Goal: Communication & Community: Participate in discussion

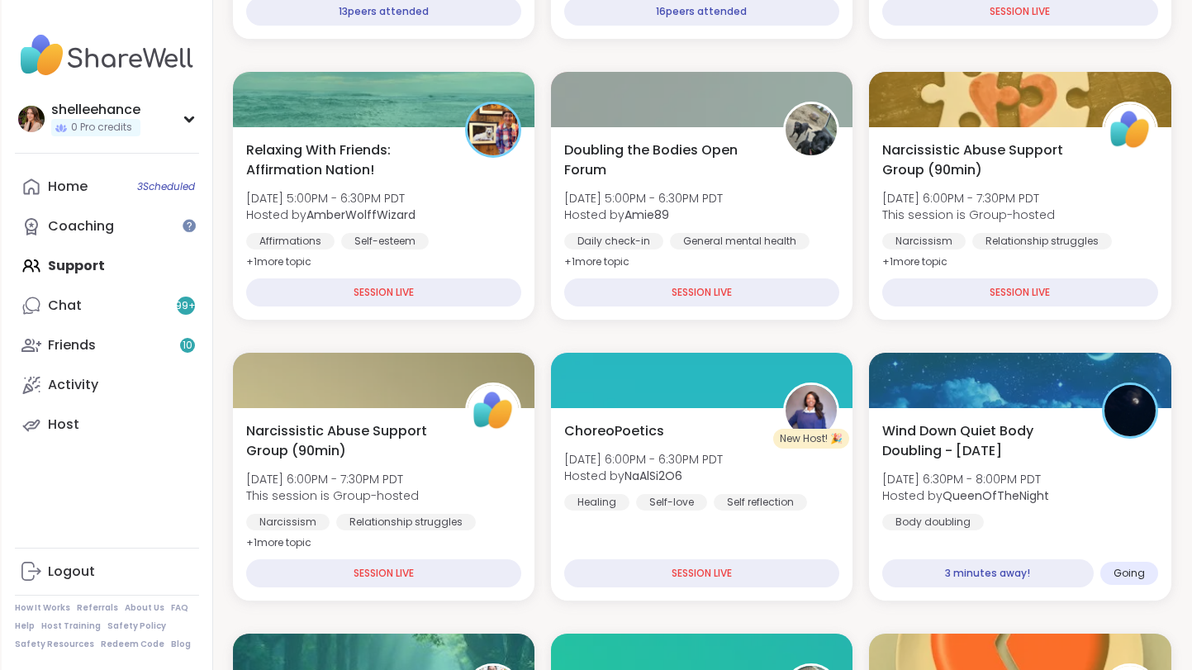
scroll to position [444, 0]
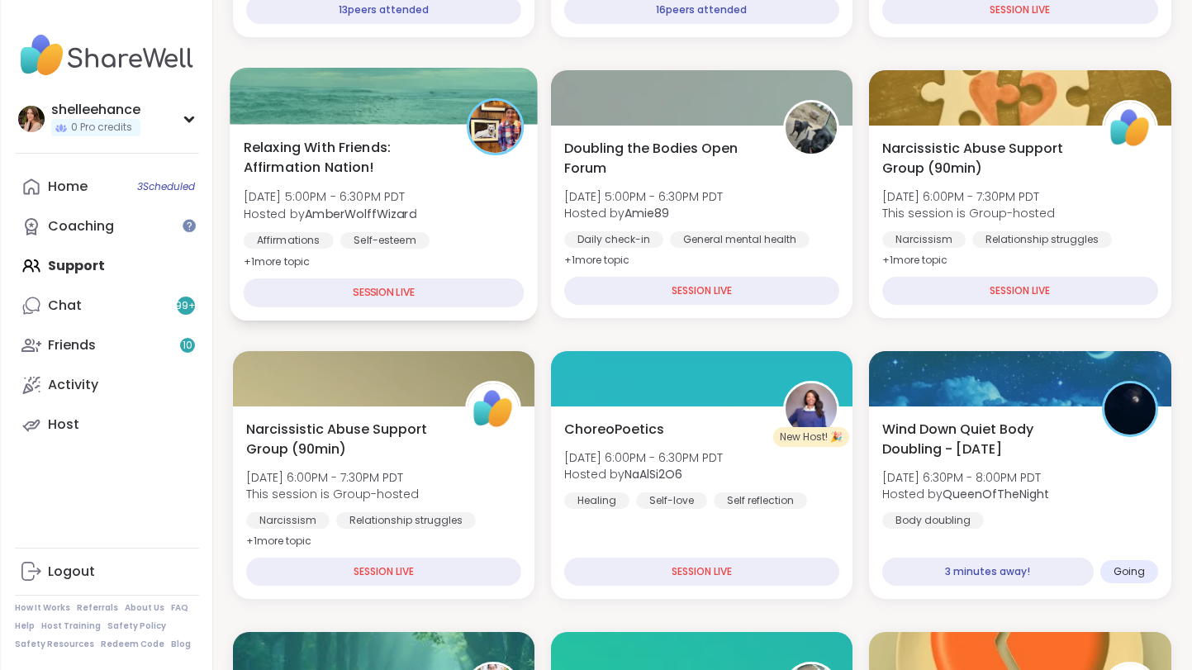
click at [491, 249] on div "Affirmations Self-esteem Good company" at bounding box center [383, 252] width 281 height 40
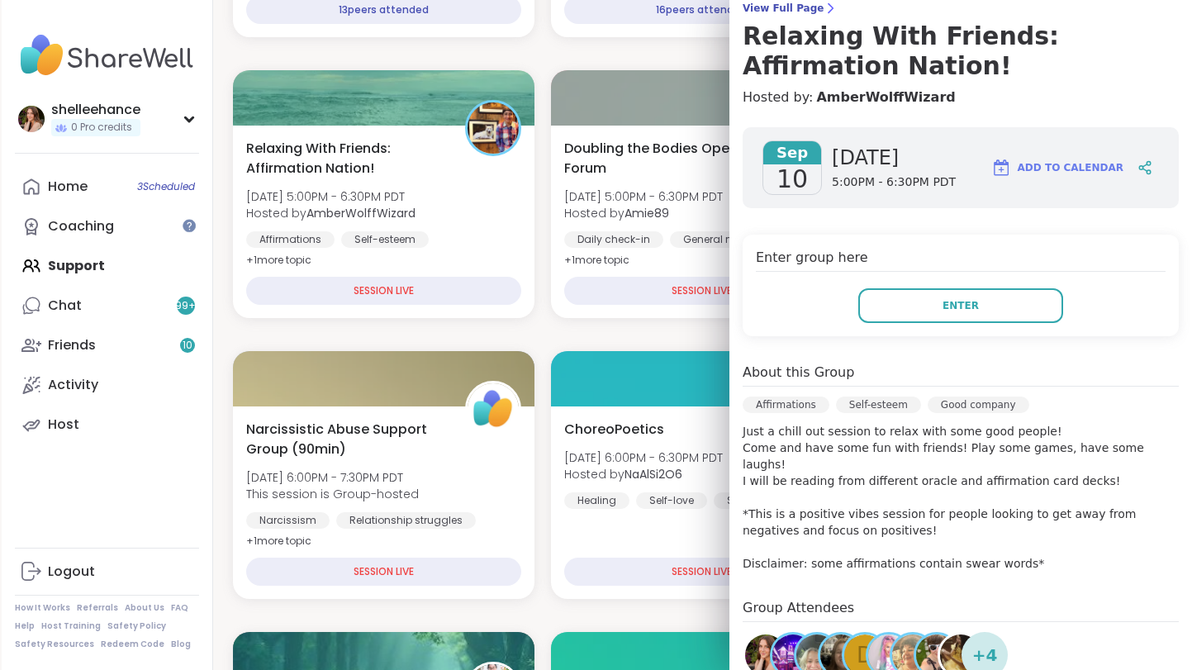
scroll to position [154, 0]
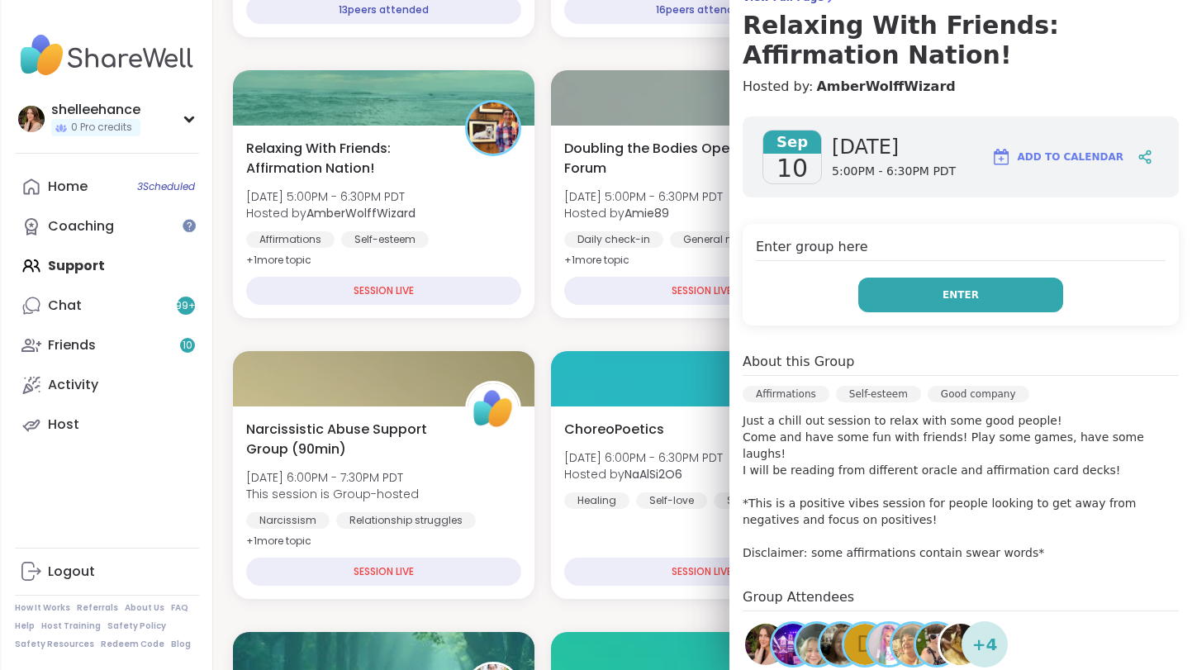
click at [907, 306] on button "Enter" at bounding box center [960, 294] width 205 height 35
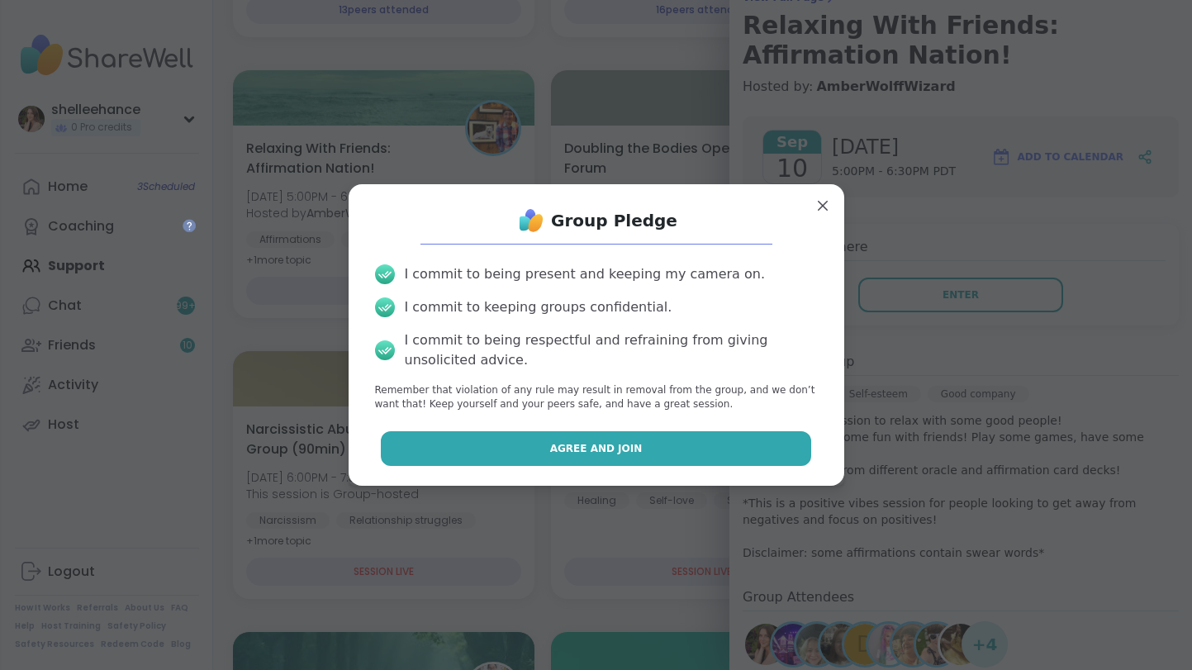
click at [497, 445] on button "Agree and Join" at bounding box center [596, 448] width 430 height 35
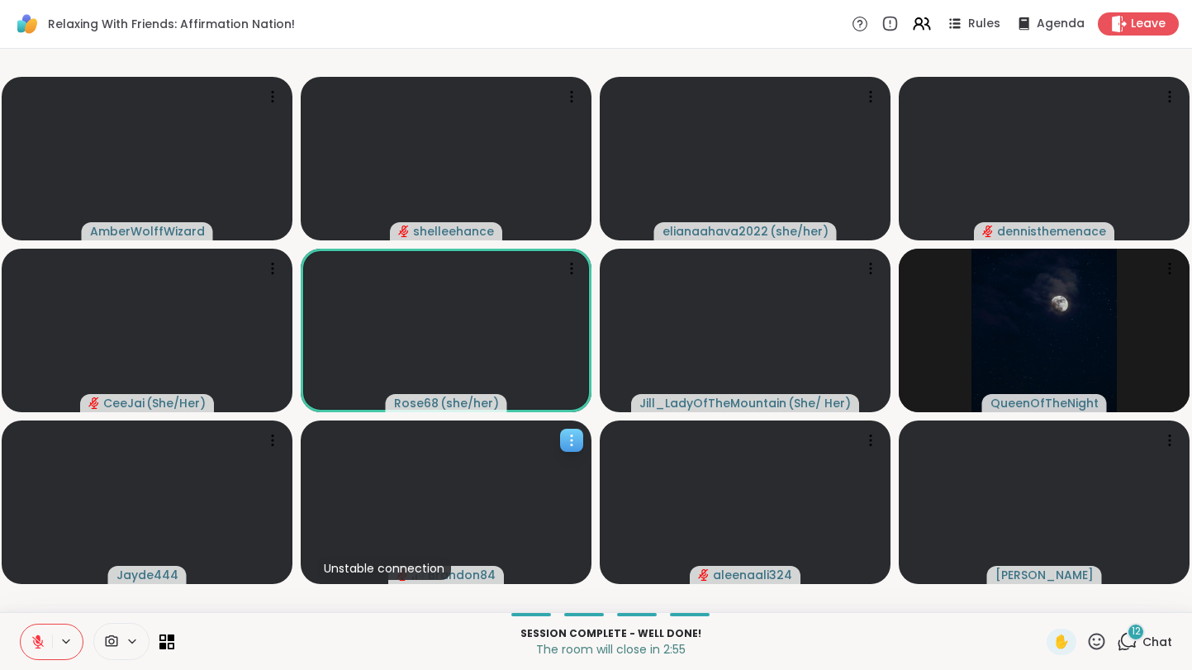
drag, startPoint x: 690, startPoint y: 576, endPoint x: 534, endPoint y: 519, distance: 165.1
click at [0, 0] on slot "AmberWolffWizard shelleehance elianaahava2022 ( she/her ) [PERSON_NAME] ( She/H…" at bounding box center [0, 0] width 0 height 0
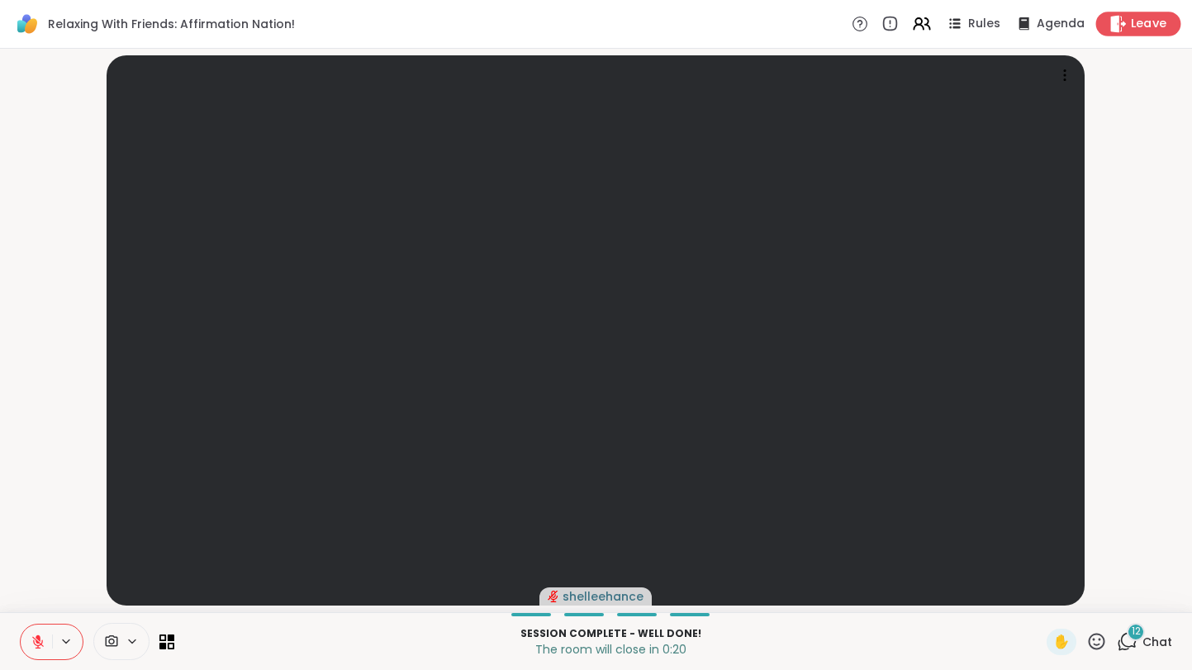
click at [1159, 25] on span "Leave" at bounding box center [1149, 24] width 36 height 17
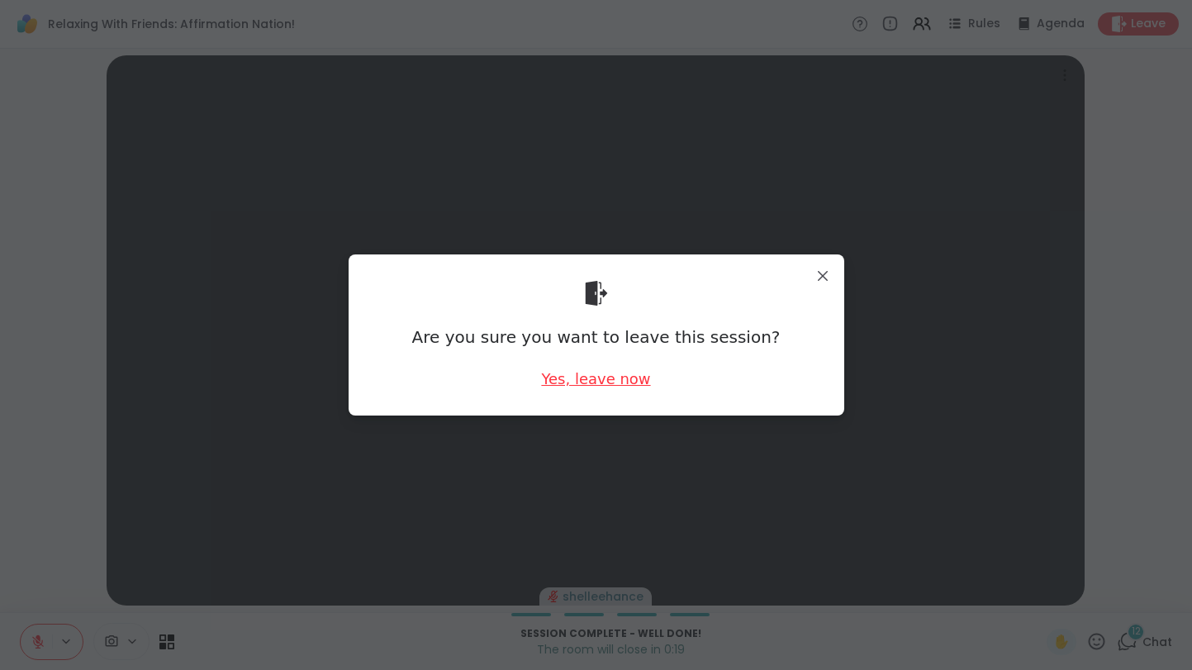
click at [600, 380] on div "Yes, leave now" at bounding box center [595, 378] width 109 height 21
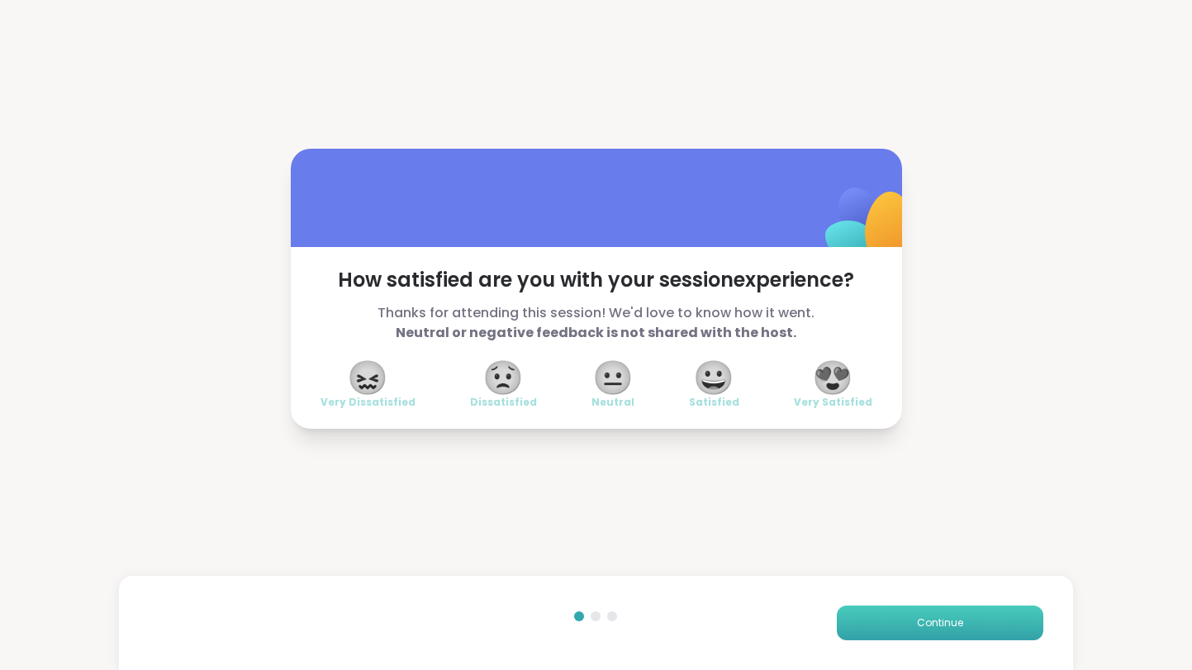
click at [941, 629] on span "Continue" at bounding box center [940, 622] width 46 height 15
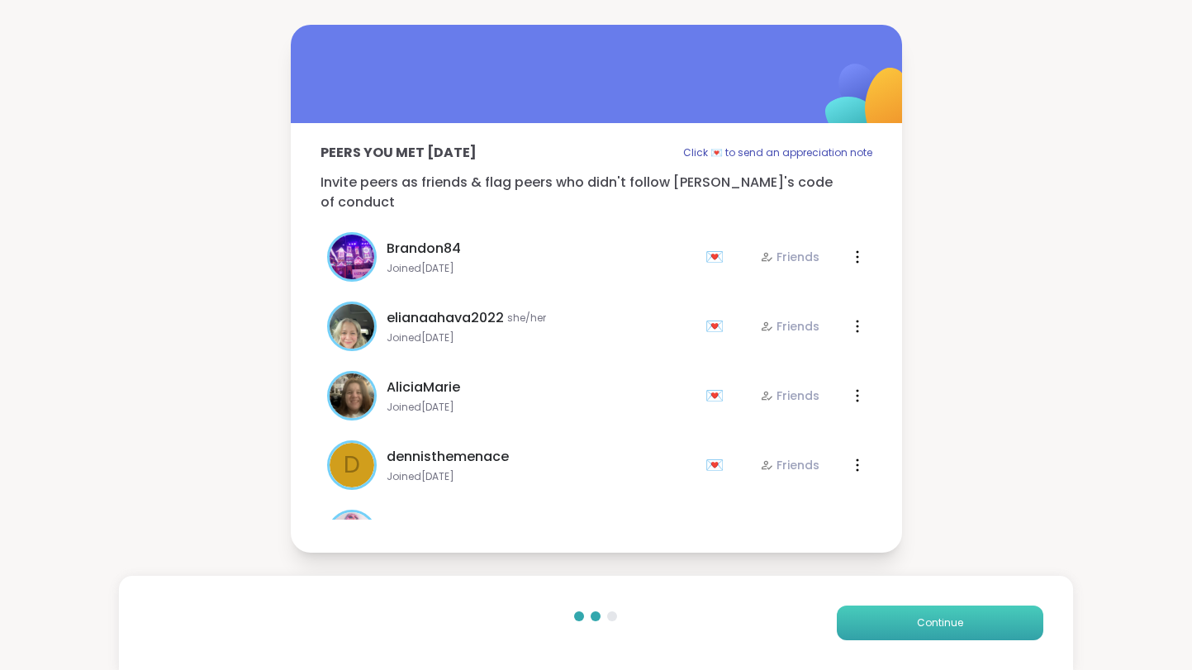
click at [941, 629] on span "Continue" at bounding box center [940, 622] width 46 height 15
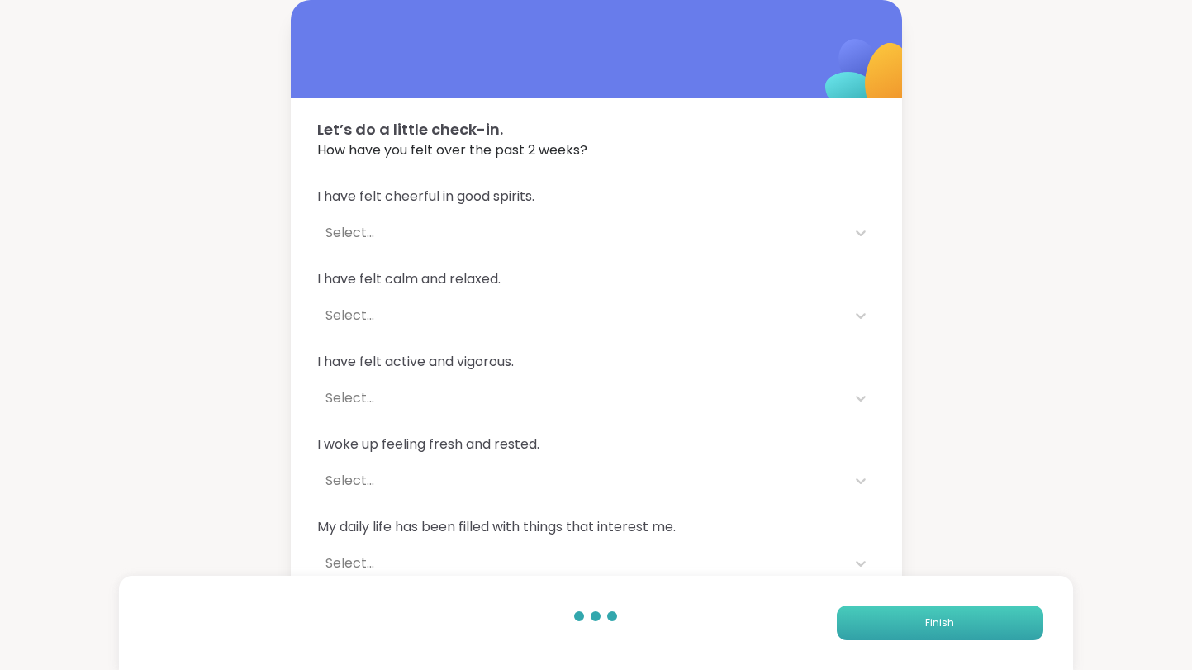
click at [941, 629] on span "Finish" at bounding box center [939, 622] width 29 height 15
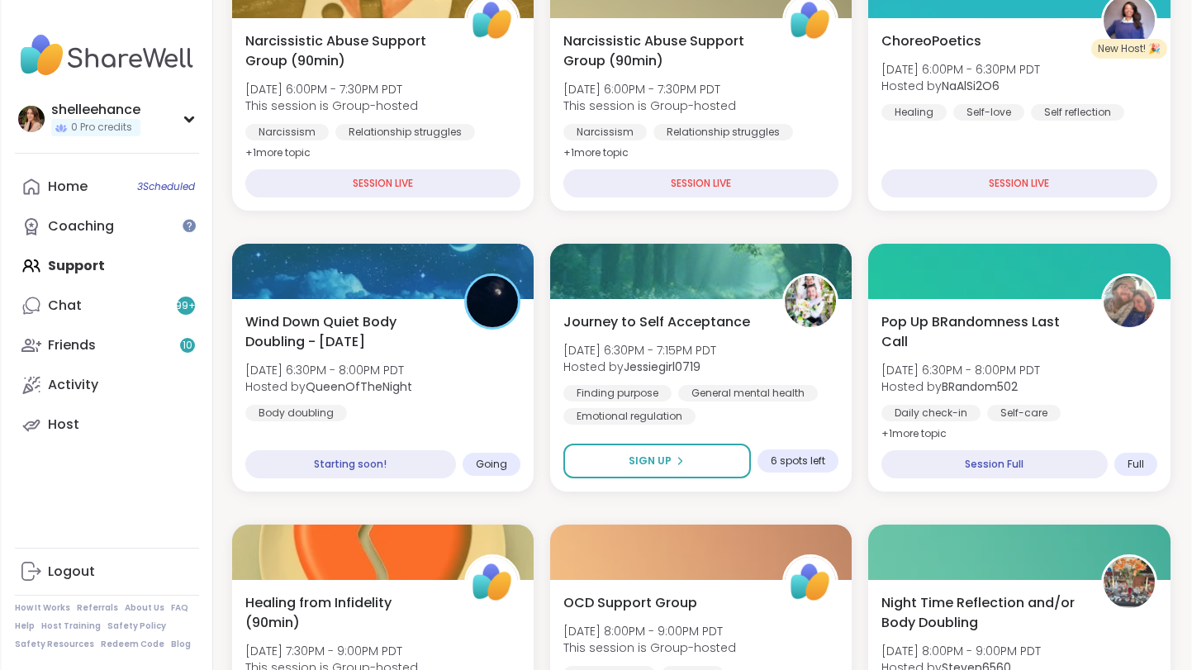
scroll to position [581, 1]
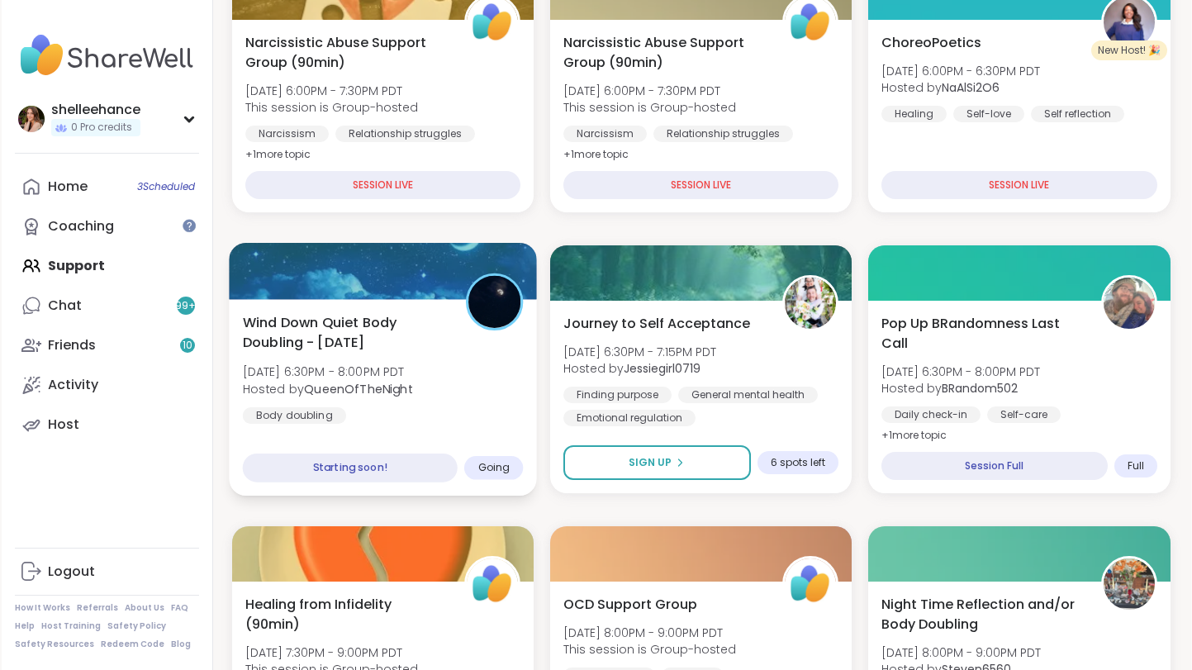
click at [472, 419] on div "Wind Down Quiet Body Doubling - [DATE] [DATE] 6:30PM - 8:00PM PDT Hosted by Que…" at bounding box center [382, 367] width 281 height 111
click at [509, 409] on div "Wind Down Quiet Body Doubling - [DATE] [DATE] 6:30PM - 8:00PM PDT Hosted by Que…" at bounding box center [382, 367] width 281 height 111
click at [515, 379] on div "Wind Down Quiet Body Doubling - [DATE] [DATE] 6:30PM - 8:00PM PDT Hosted by Que…" at bounding box center [382, 367] width 281 height 111
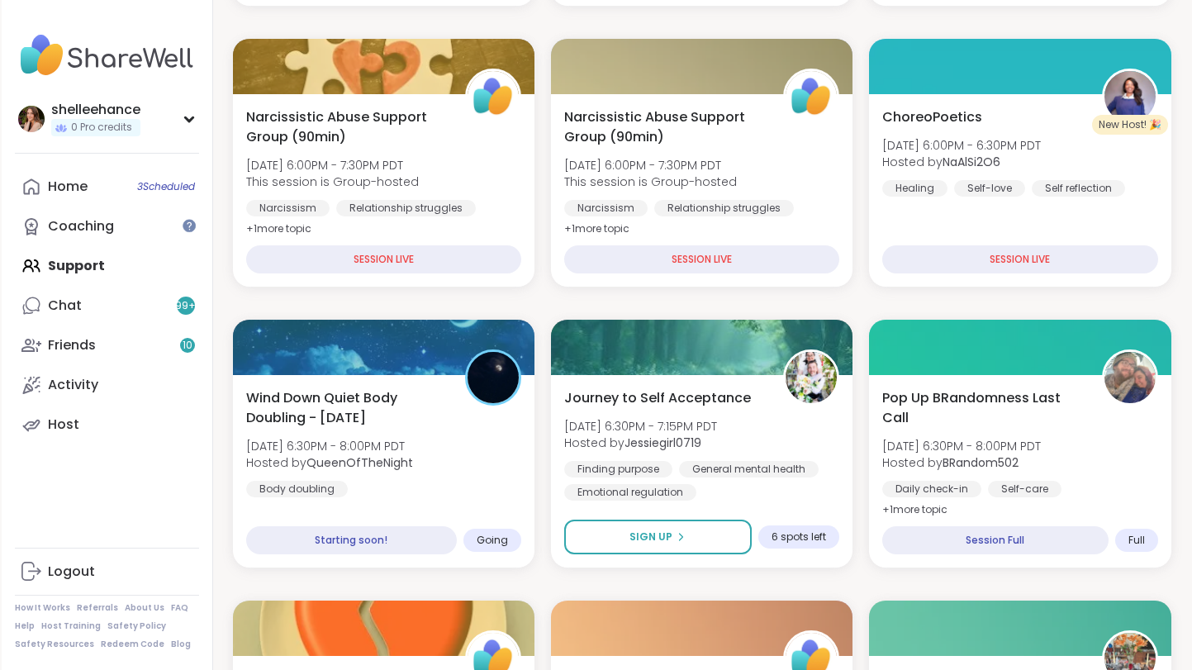
scroll to position [508, 0]
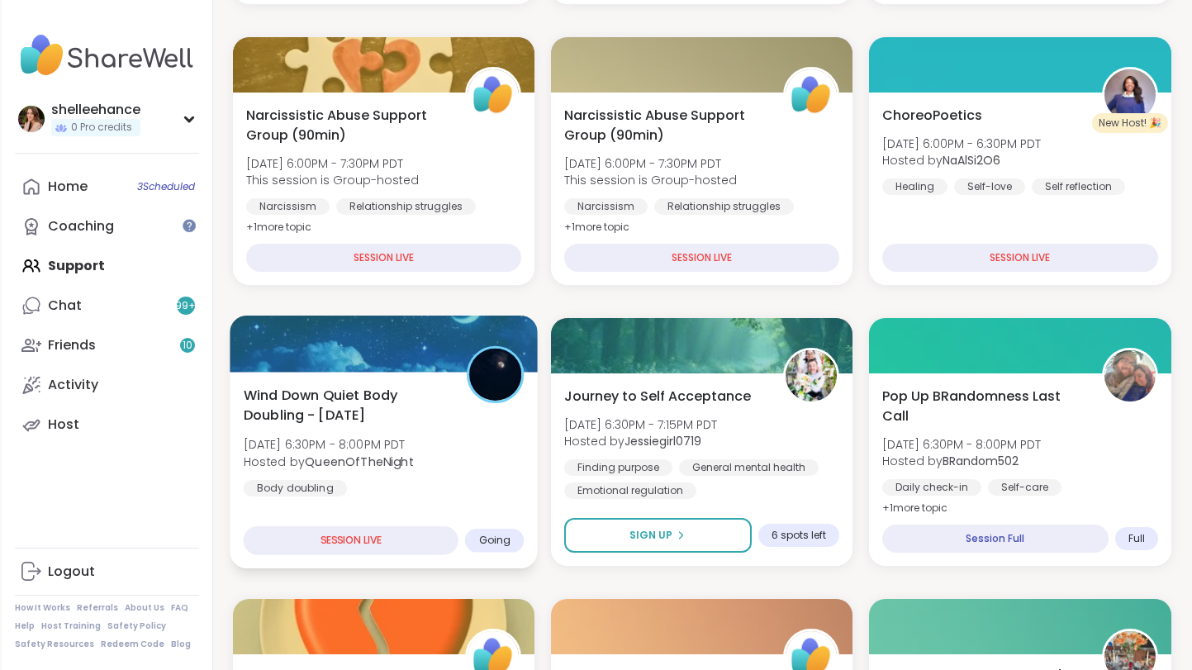
click at [480, 481] on div "Wind Down Quiet Body Doubling - [DATE] [DATE] 6:30PM - 8:00PM PDT Hosted by Que…" at bounding box center [383, 440] width 281 height 111
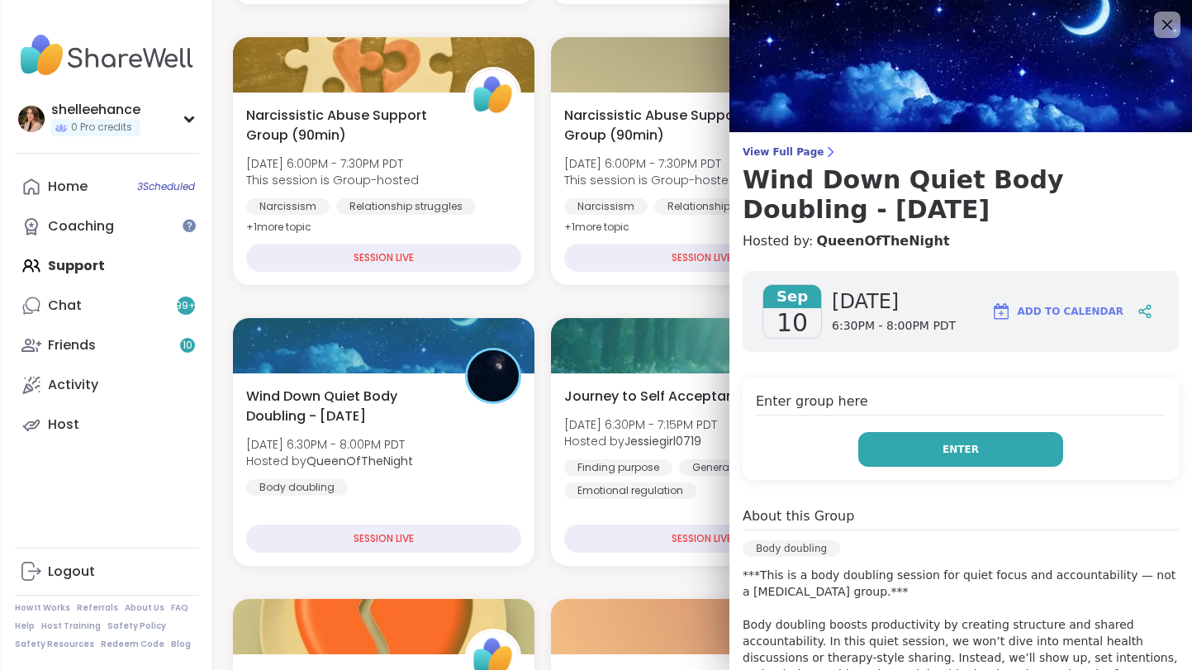
click at [884, 448] on button "Enter" at bounding box center [960, 449] width 205 height 35
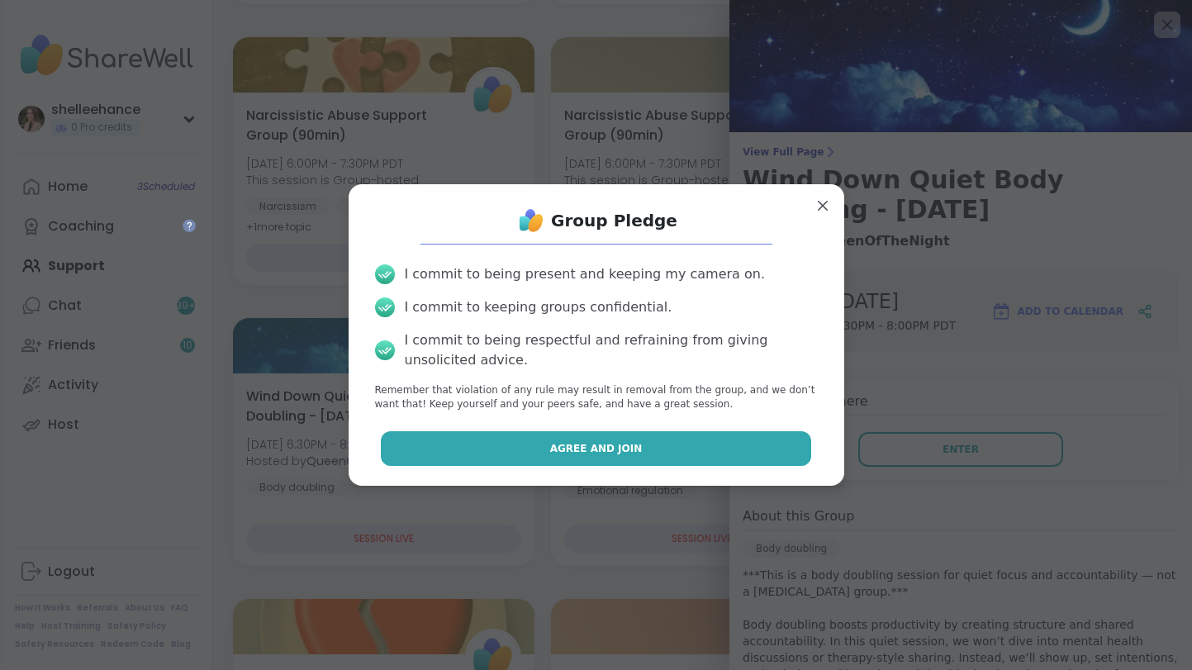
click at [502, 448] on button "Agree and Join" at bounding box center [596, 448] width 430 height 35
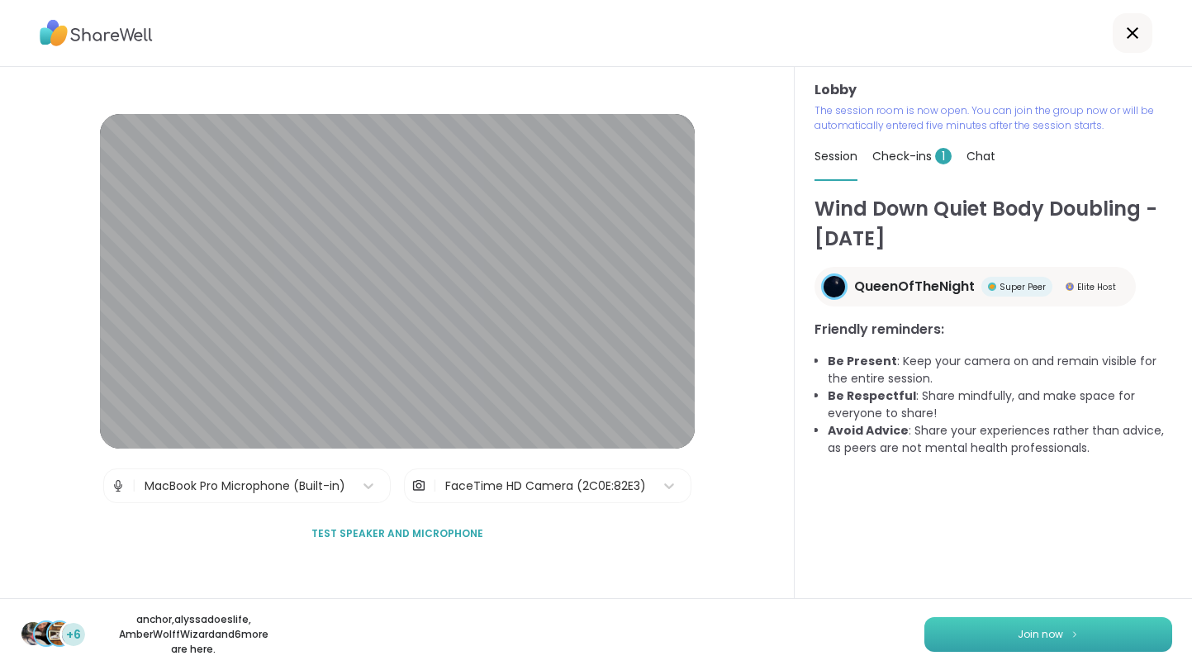
click at [1030, 635] on span "Join now" at bounding box center [1039, 634] width 45 height 15
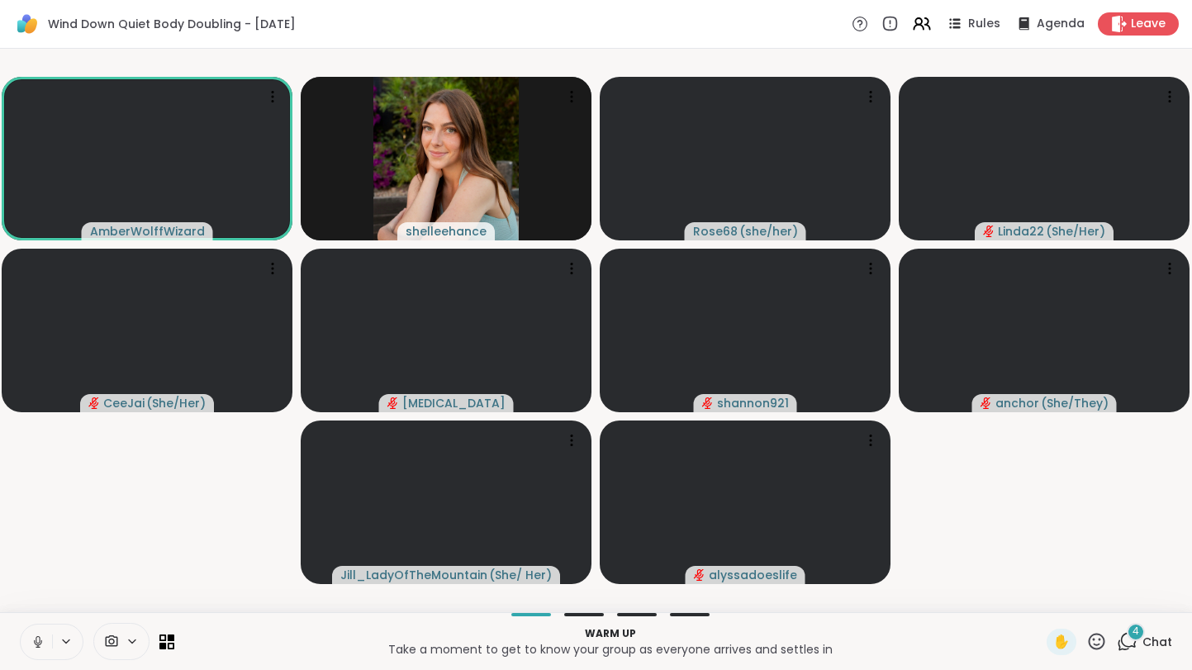
click at [41, 633] on button at bounding box center [36, 641] width 31 height 35
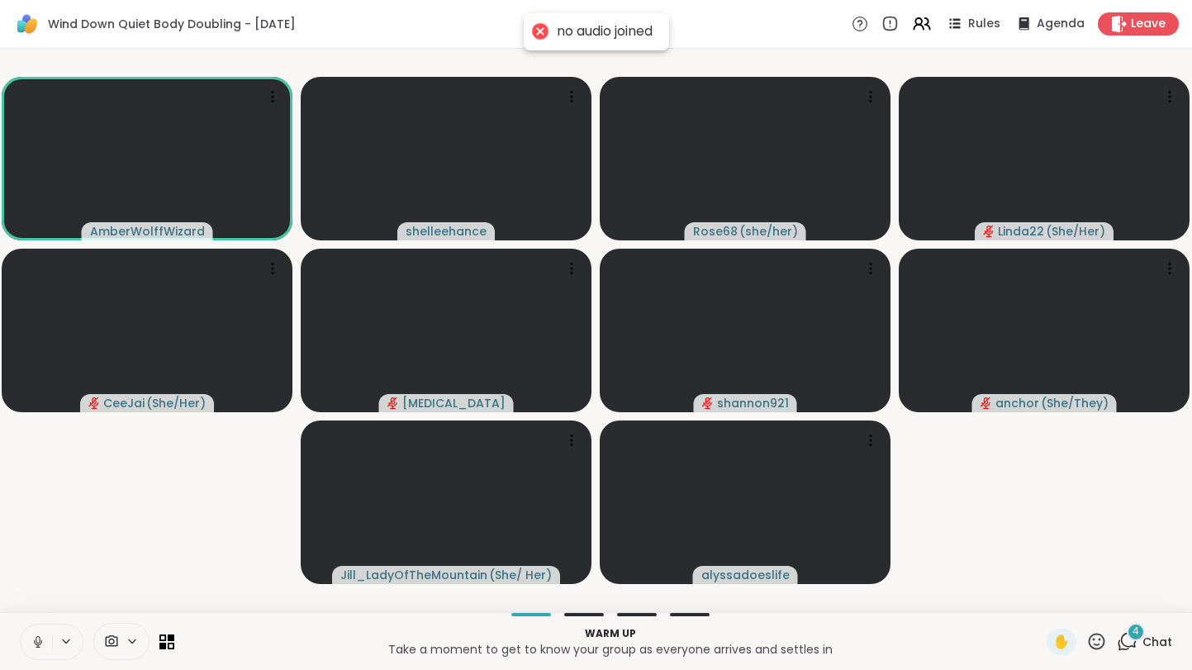
click at [31, 647] on icon at bounding box center [38, 641] width 15 height 15
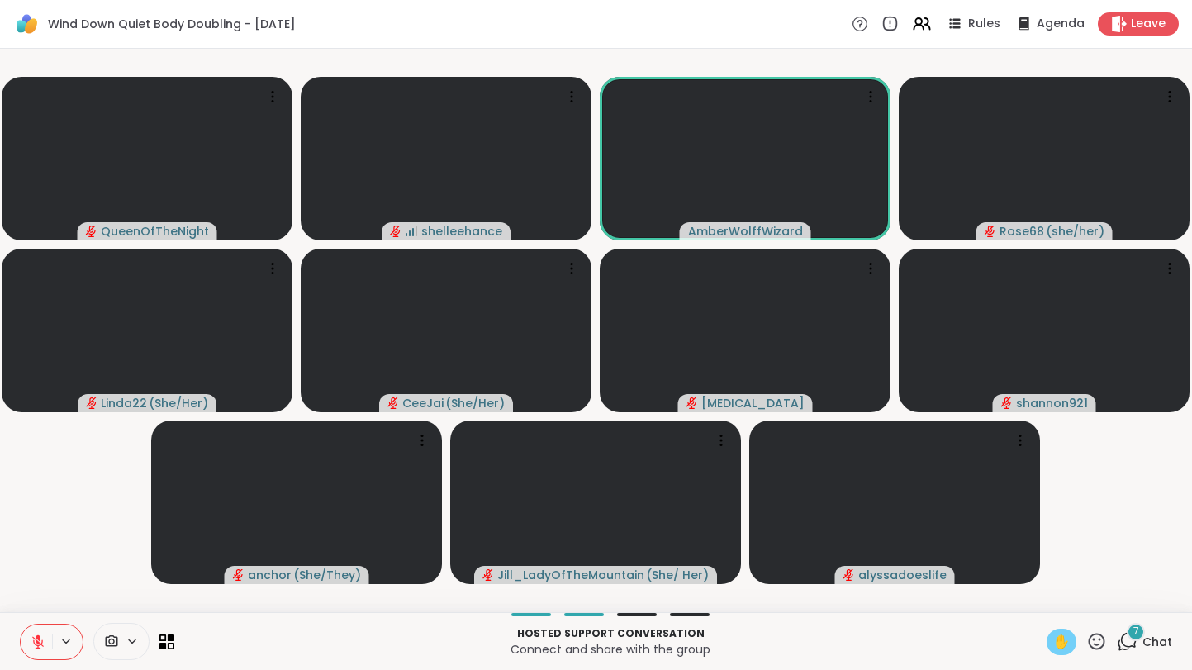
click at [1062, 645] on span "✋" at bounding box center [1061, 642] width 17 height 20
click at [27, 649] on button at bounding box center [36, 641] width 31 height 35
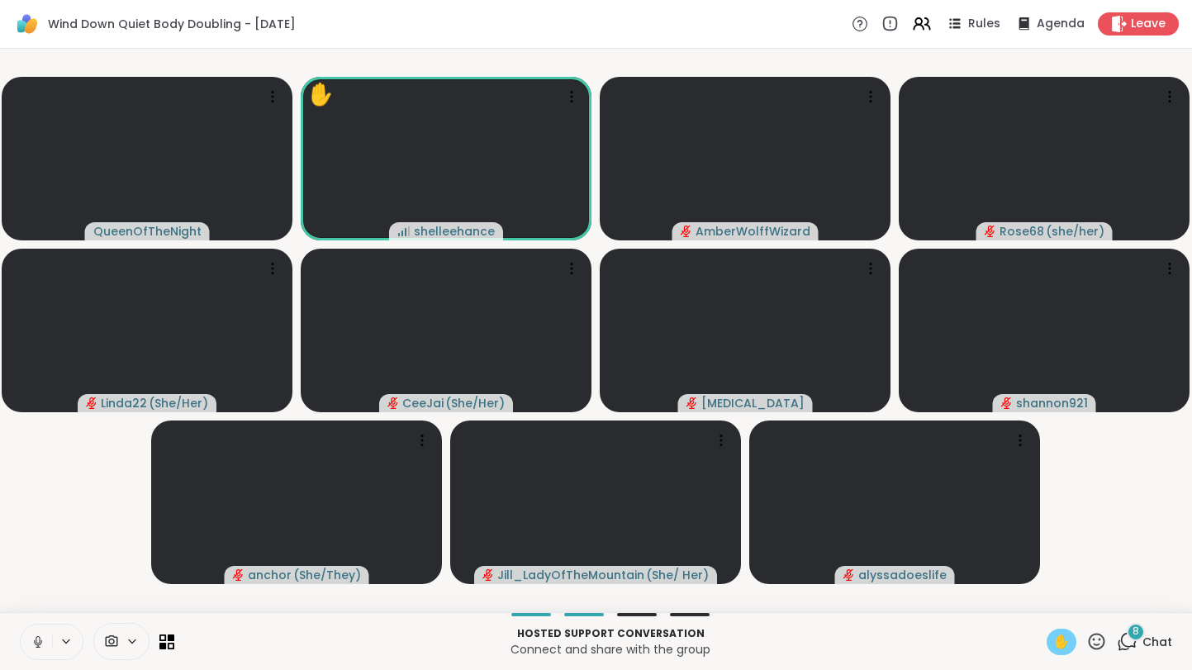
click at [34, 651] on button at bounding box center [36, 641] width 31 height 35
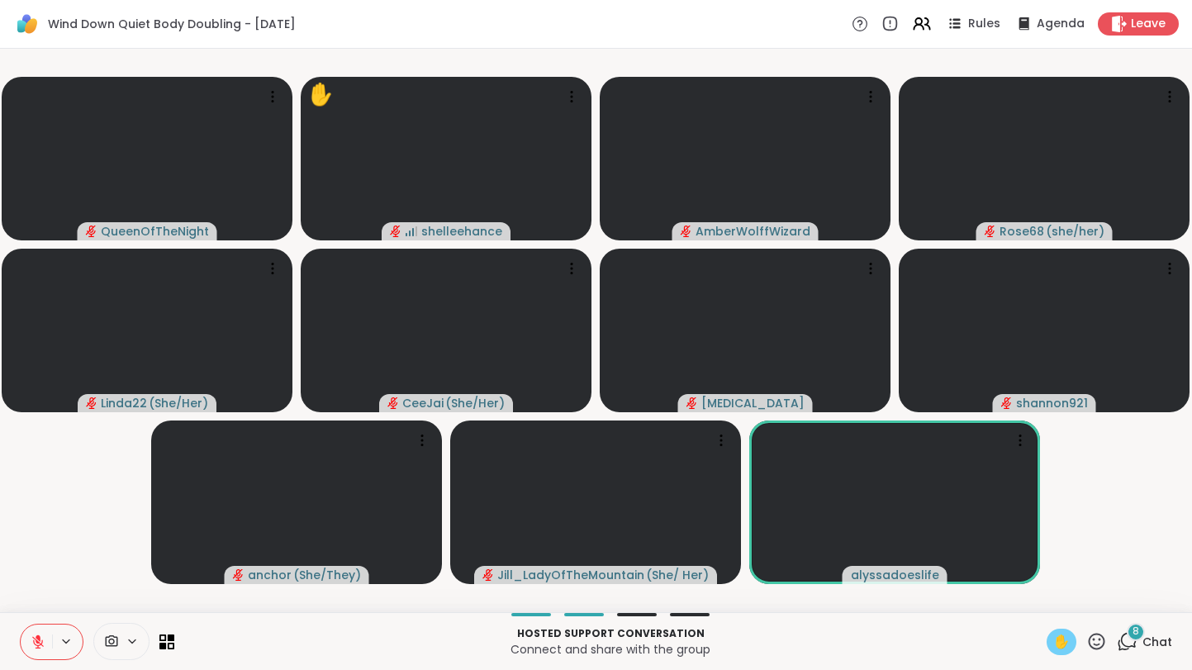
click at [1060, 643] on span "✋" at bounding box center [1061, 642] width 17 height 20
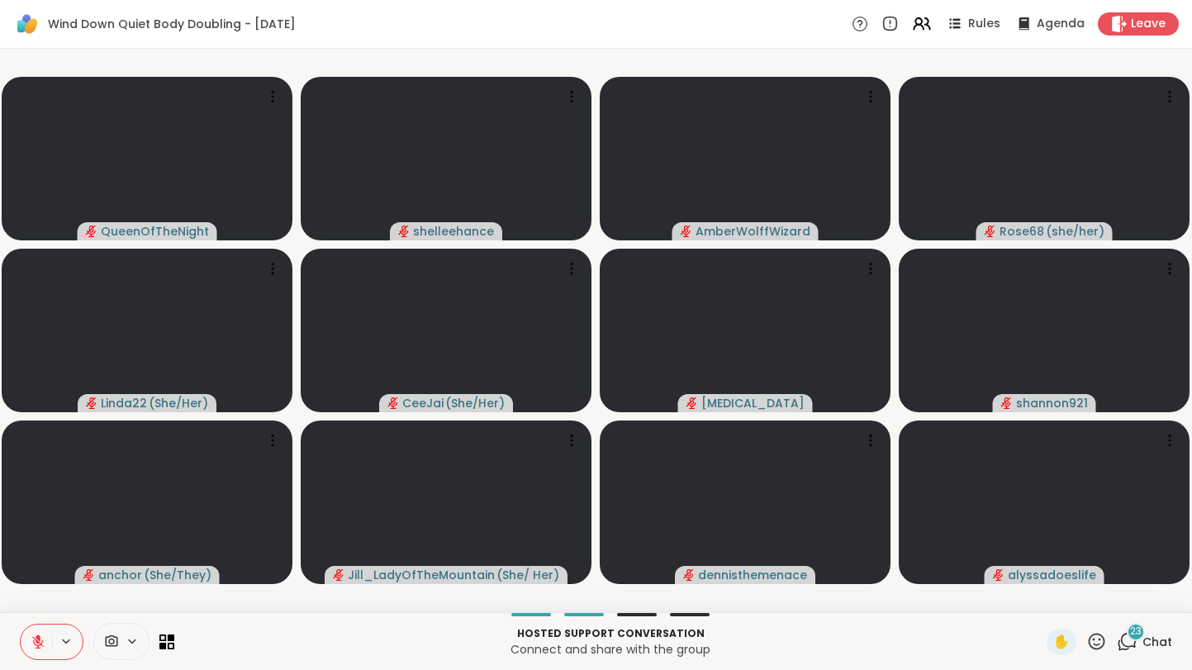
click at [1142, 638] on div "23" at bounding box center [1135, 632] width 18 height 18
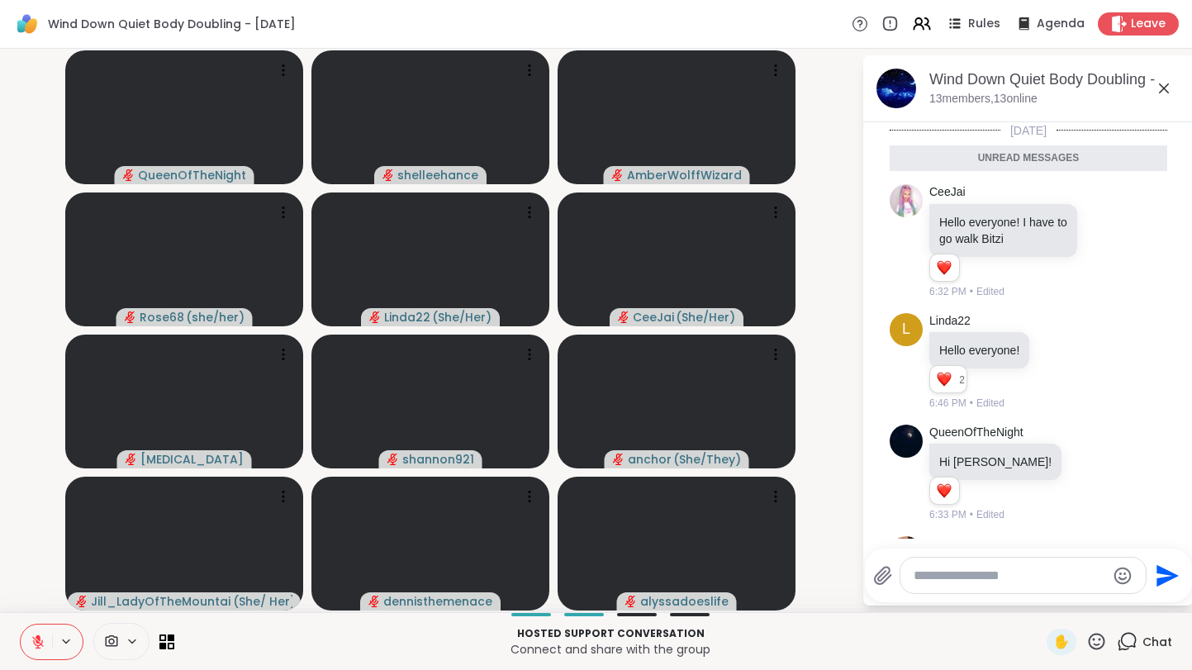
click at [1153, 93] on div "Wind Down Quiet Body Doubling - [DATE] members, 13 online" at bounding box center [1054, 87] width 251 height 37
click at [1159, 90] on icon at bounding box center [1164, 88] width 20 height 20
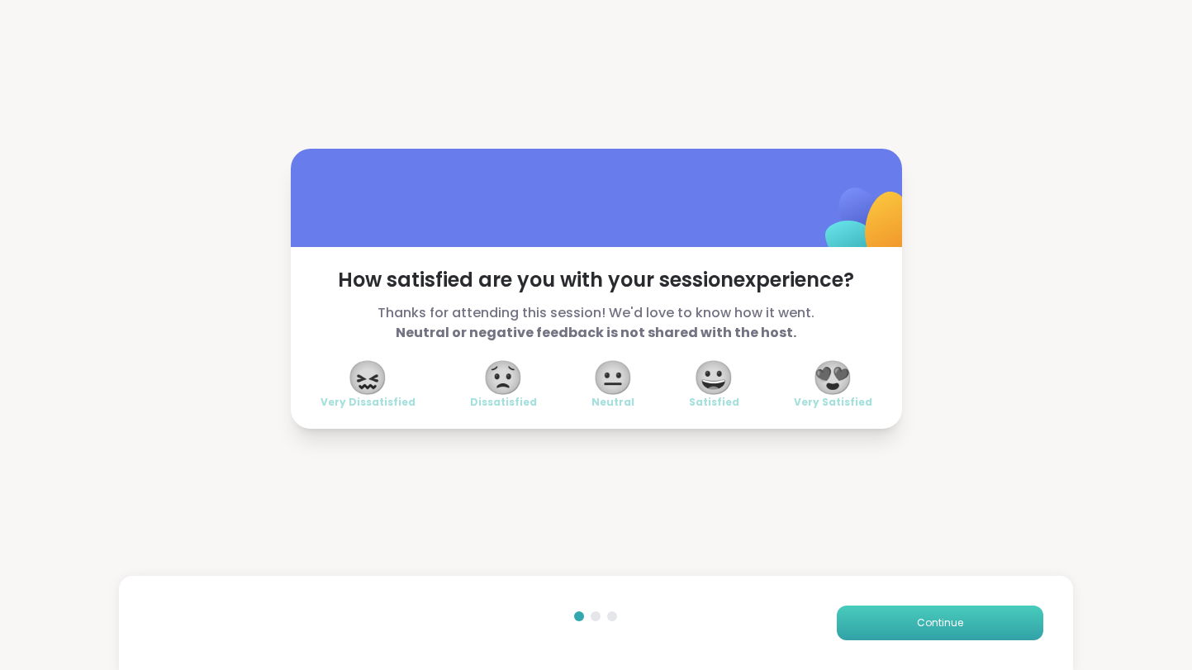
click at [941, 633] on button "Continue" at bounding box center [940, 622] width 206 height 35
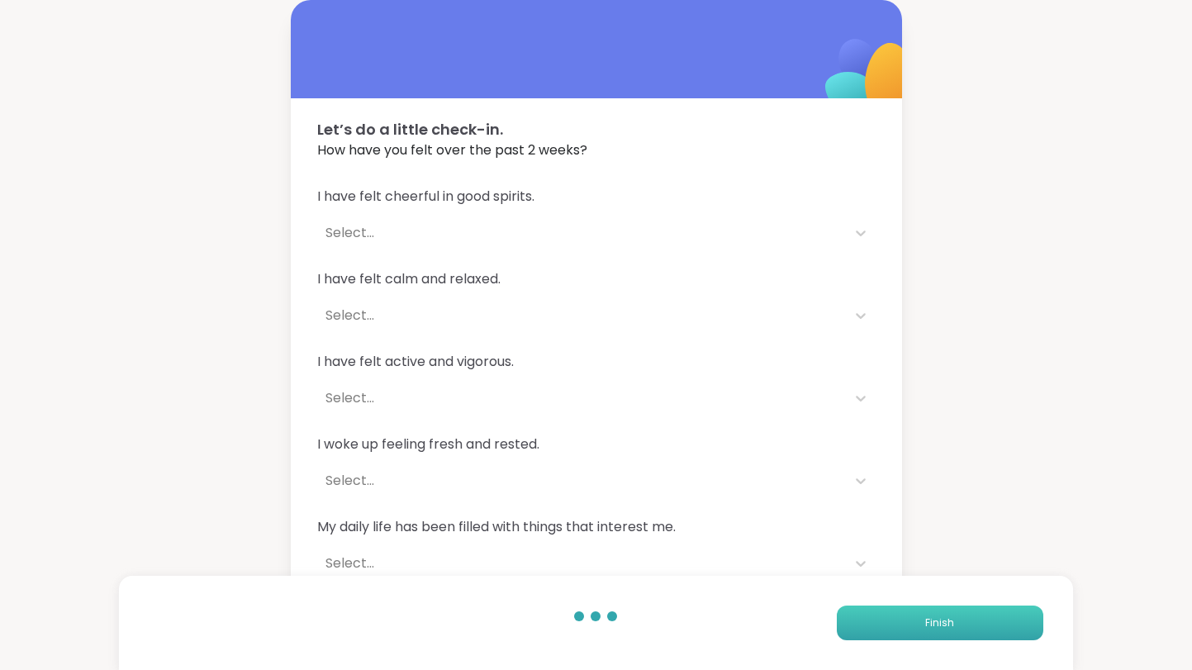
click at [941, 633] on button "Finish" at bounding box center [940, 622] width 206 height 35
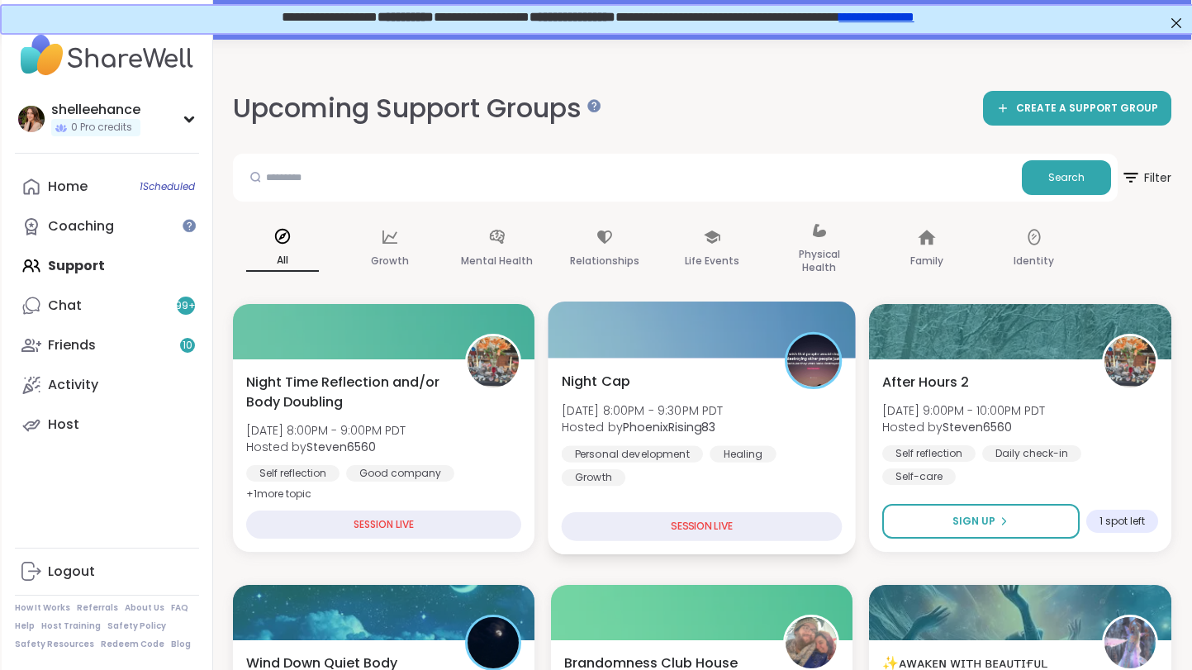
click at [819, 481] on div "Personal development Healing Growth" at bounding box center [701, 465] width 281 height 40
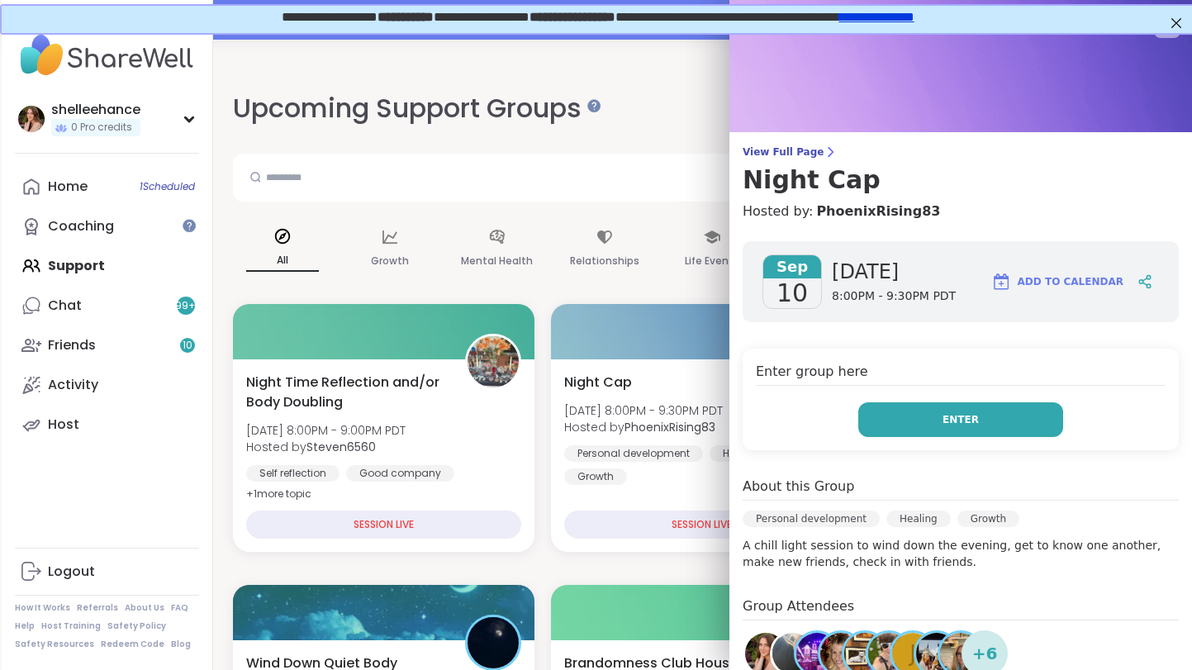
click at [881, 422] on button "Enter" at bounding box center [960, 419] width 205 height 35
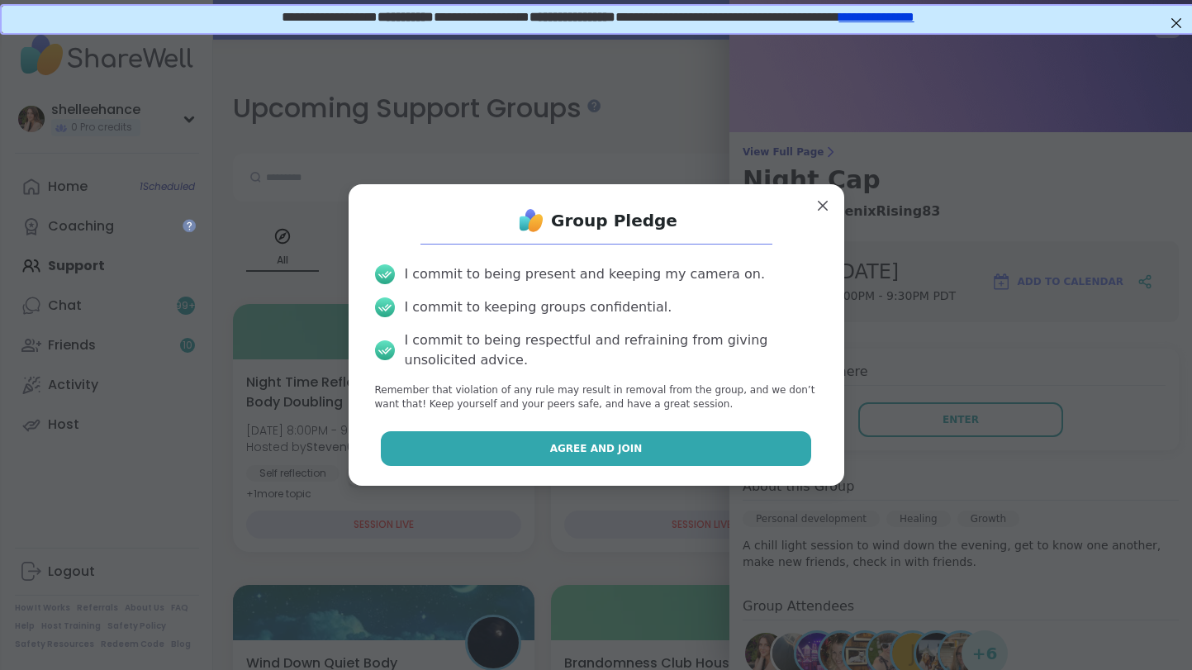
click at [515, 450] on button "Agree and Join" at bounding box center [596, 448] width 430 height 35
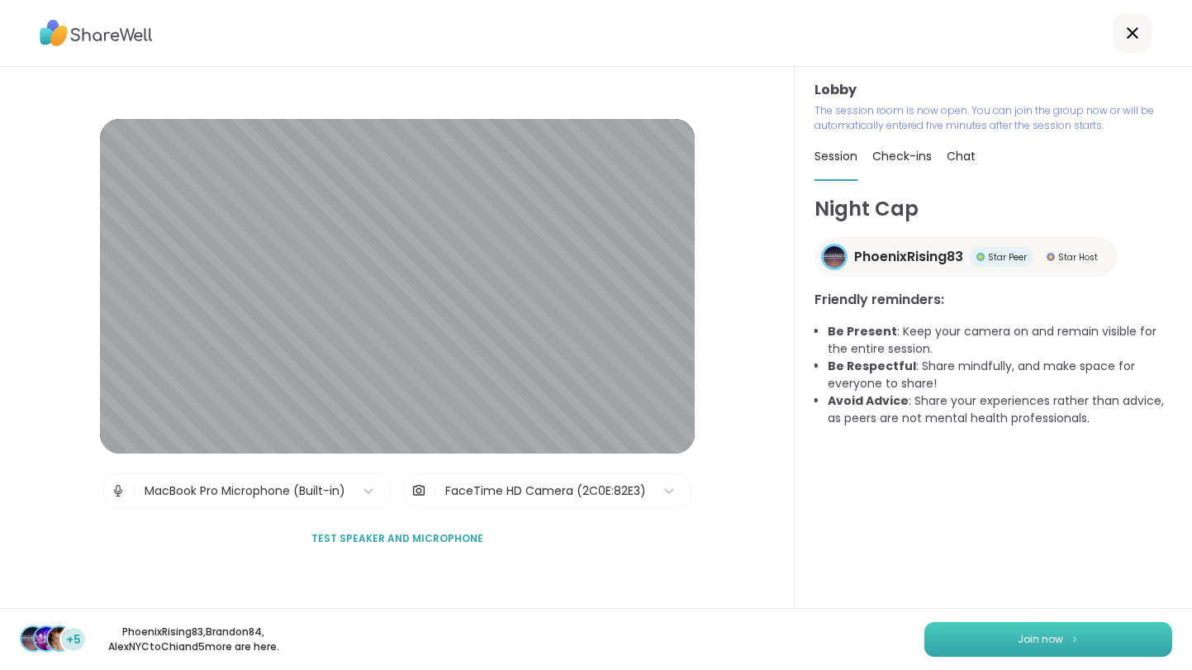
click at [1029, 644] on span "Join now" at bounding box center [1039, 639] width 45 height 15
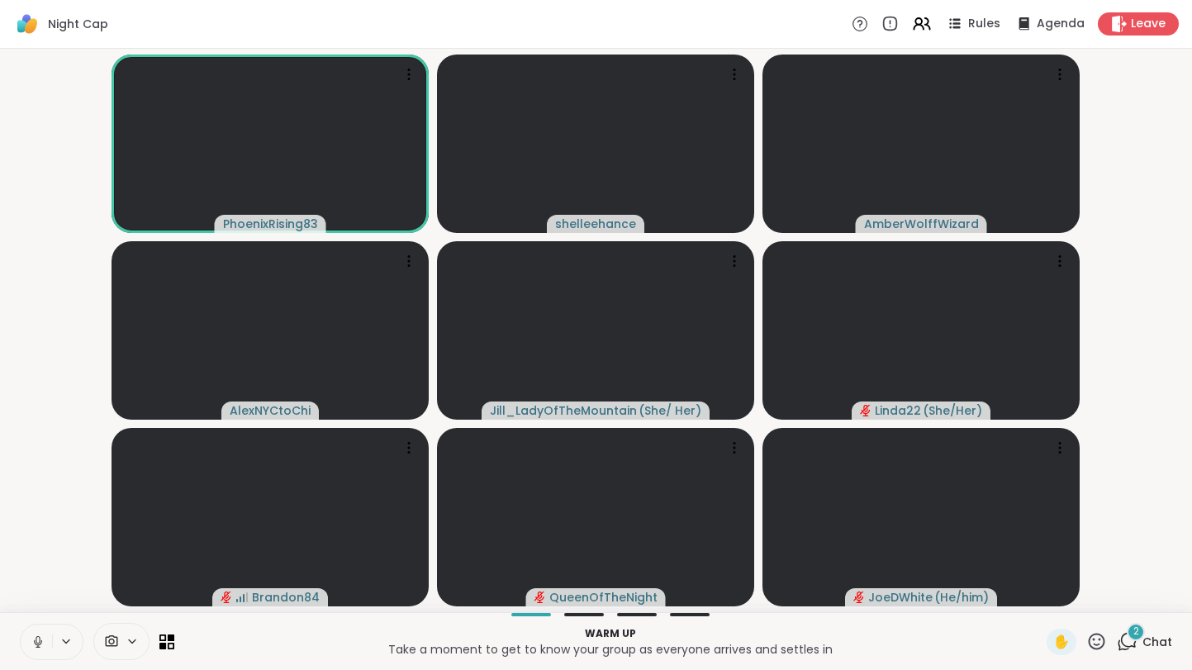
click at [31, 647] on icon at bounding box center [38, 641] width 15 height 15
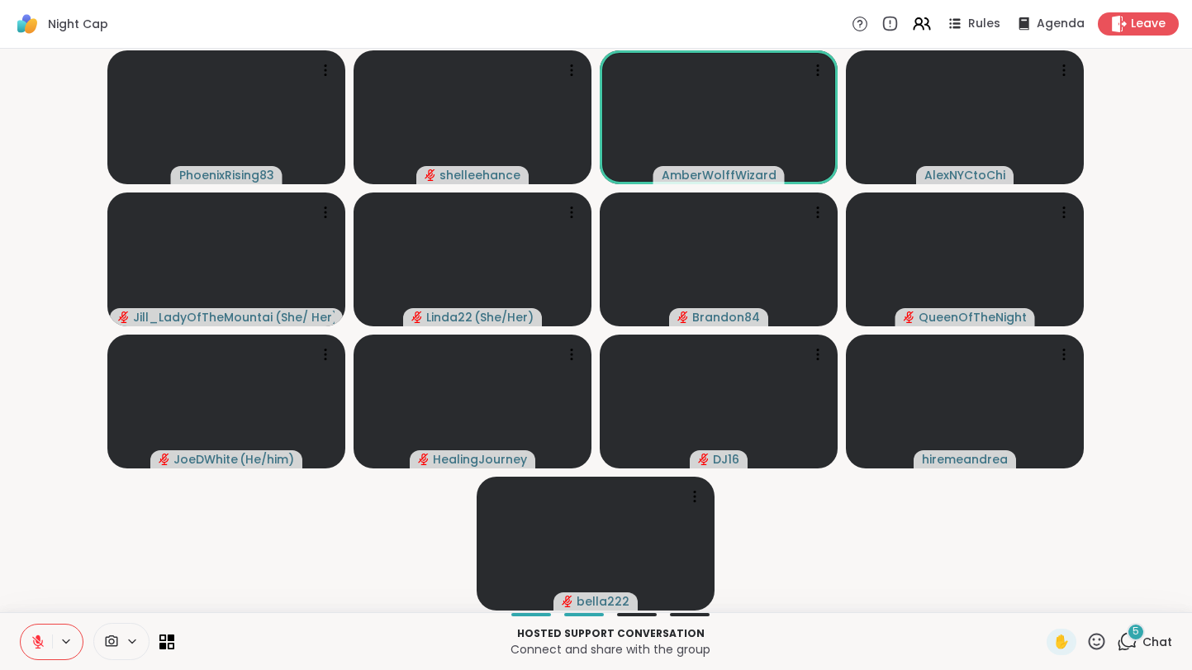
click at [32, 645] on icon at bounding box center [38, 641] width 15 height 15
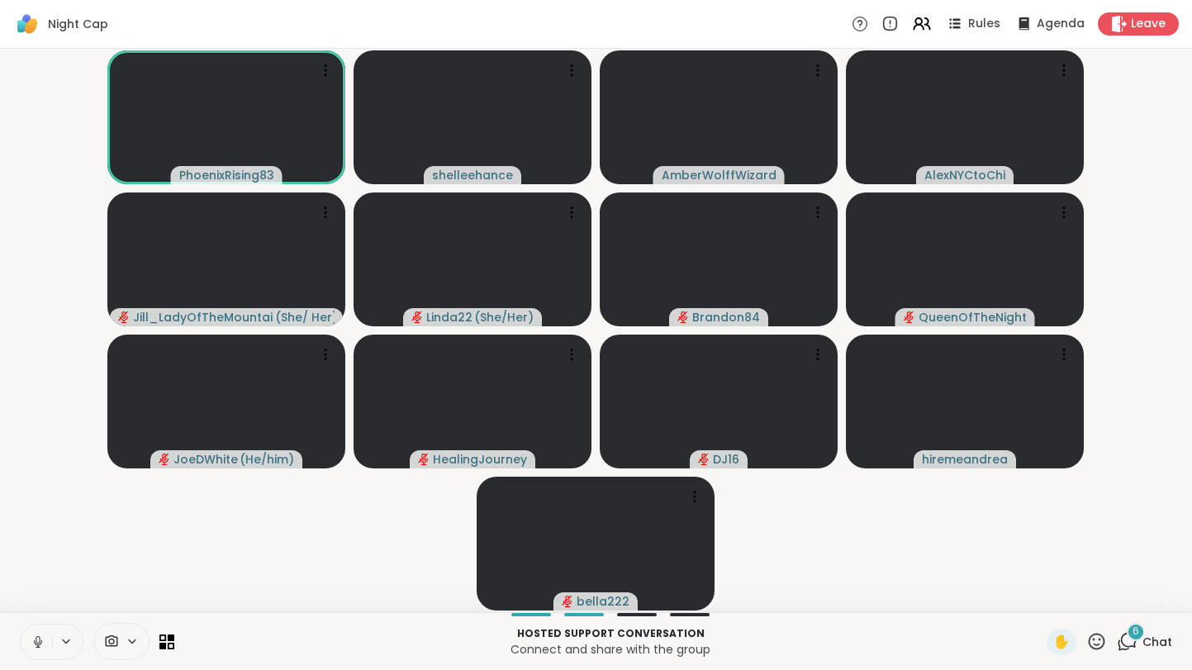
click at [32, 645] on icon at bounding box center [38, 641] width 15 height 15
